Goal: Book appointment/travel/reservation

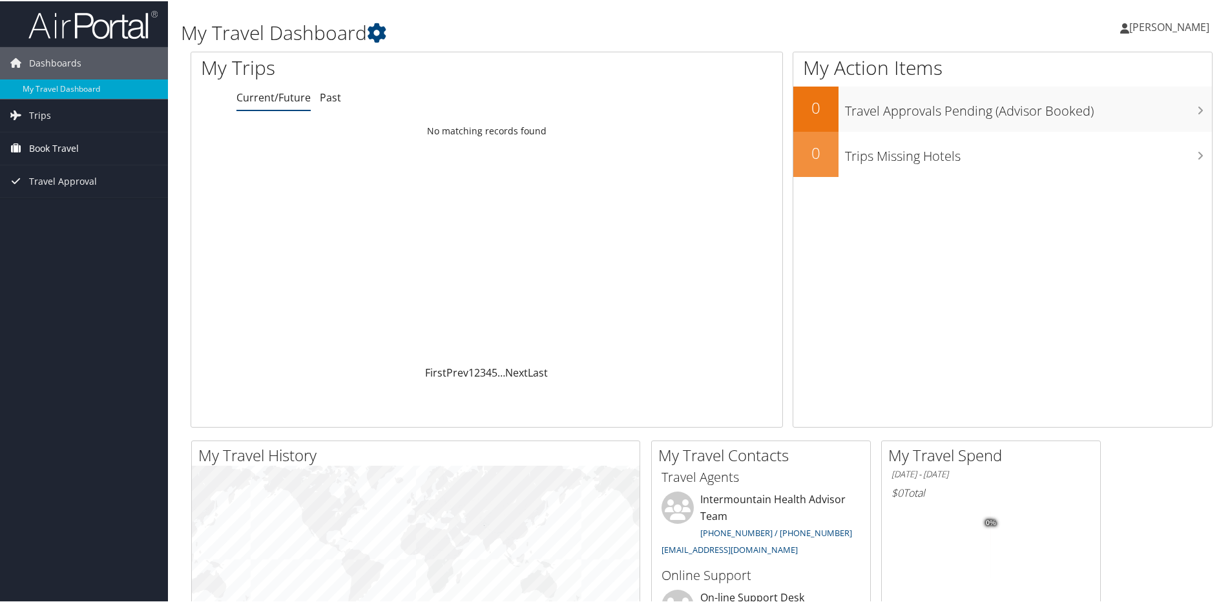
click at [51, 147] on span "Book Travel" at bounding box center [54, 147] width 50 height 32
click at [60, 207] on link "Book/Manage Online Trips" at bounding box center [84, 211] width 168 height 19
